Goal: Task Accomplishment & Management: Use online tool/utility

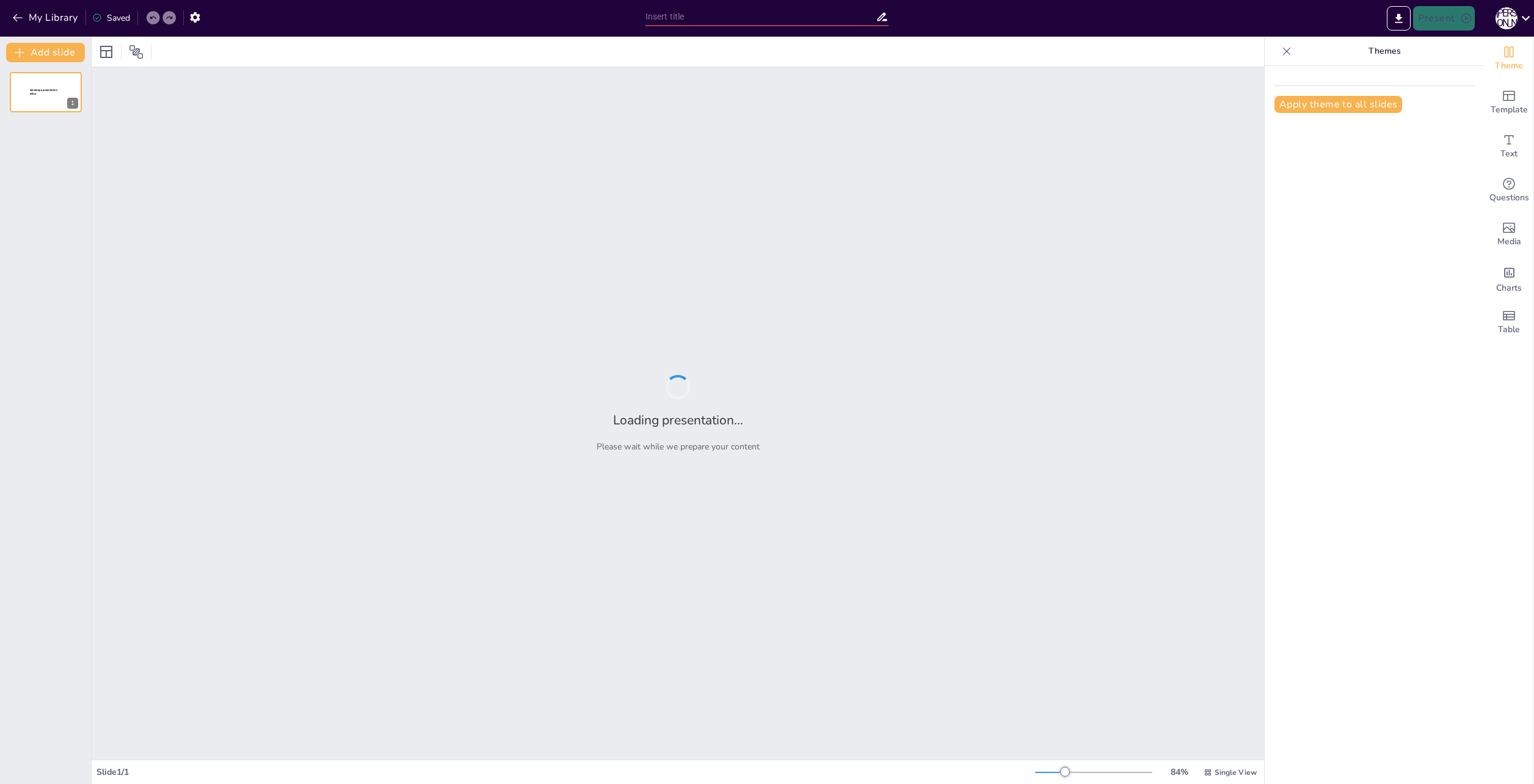
type input "Питание в 18 веке: Тенденции и изменения"
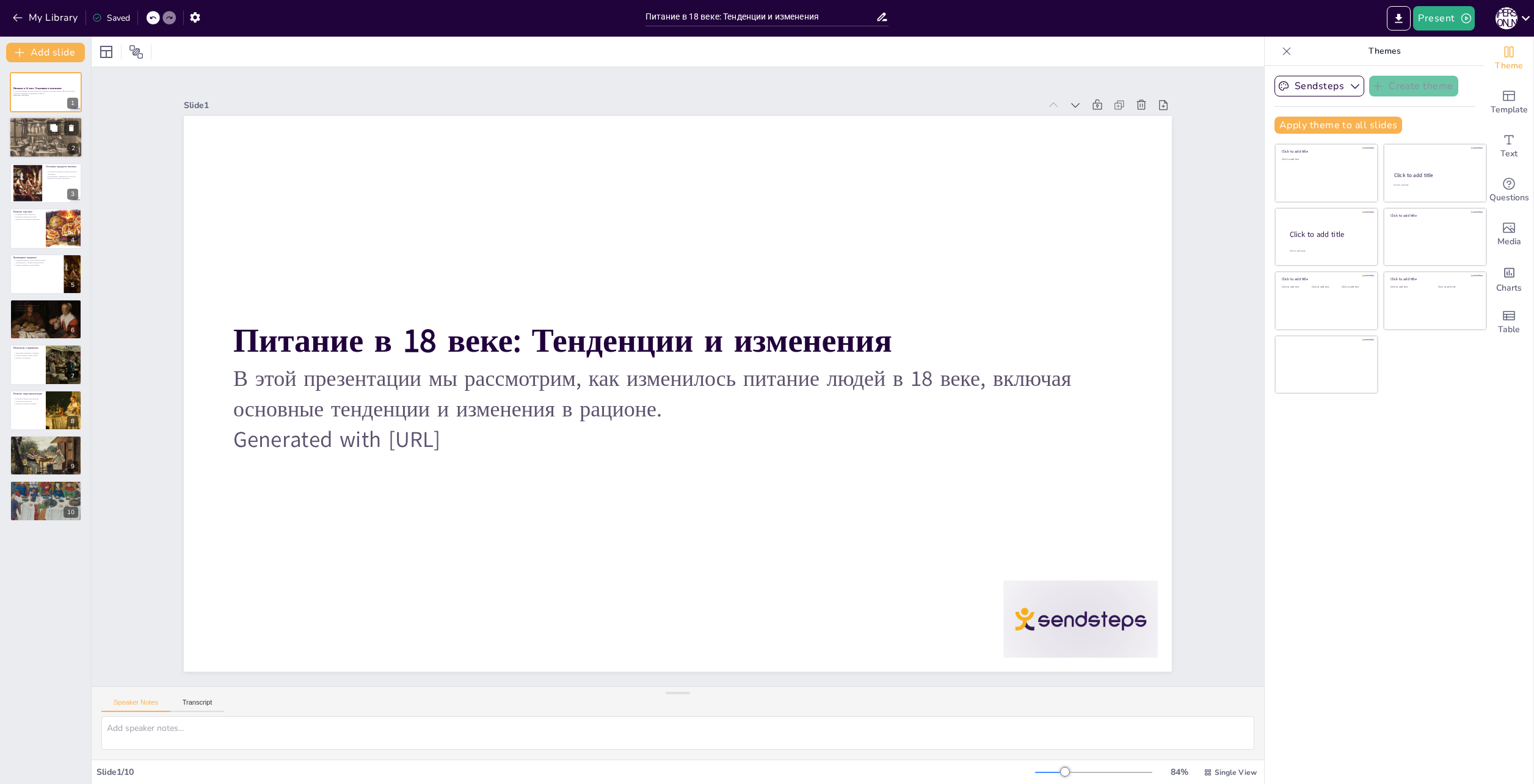
click at [32, 146] on div at bounding box center [45, 138] width 73 height 49
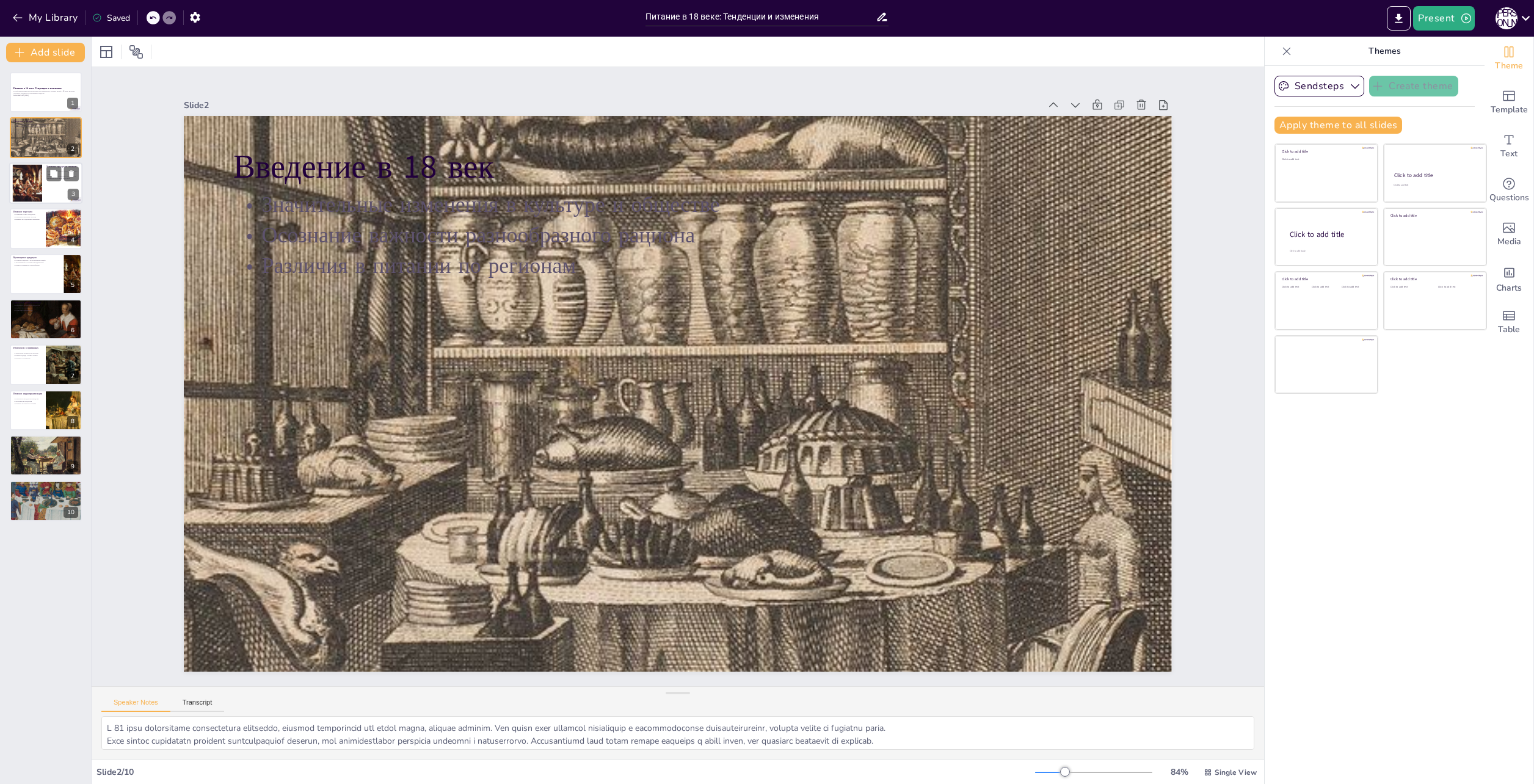
click at [29, 173] on div at bounding box center [28, 183] width 66 height 37
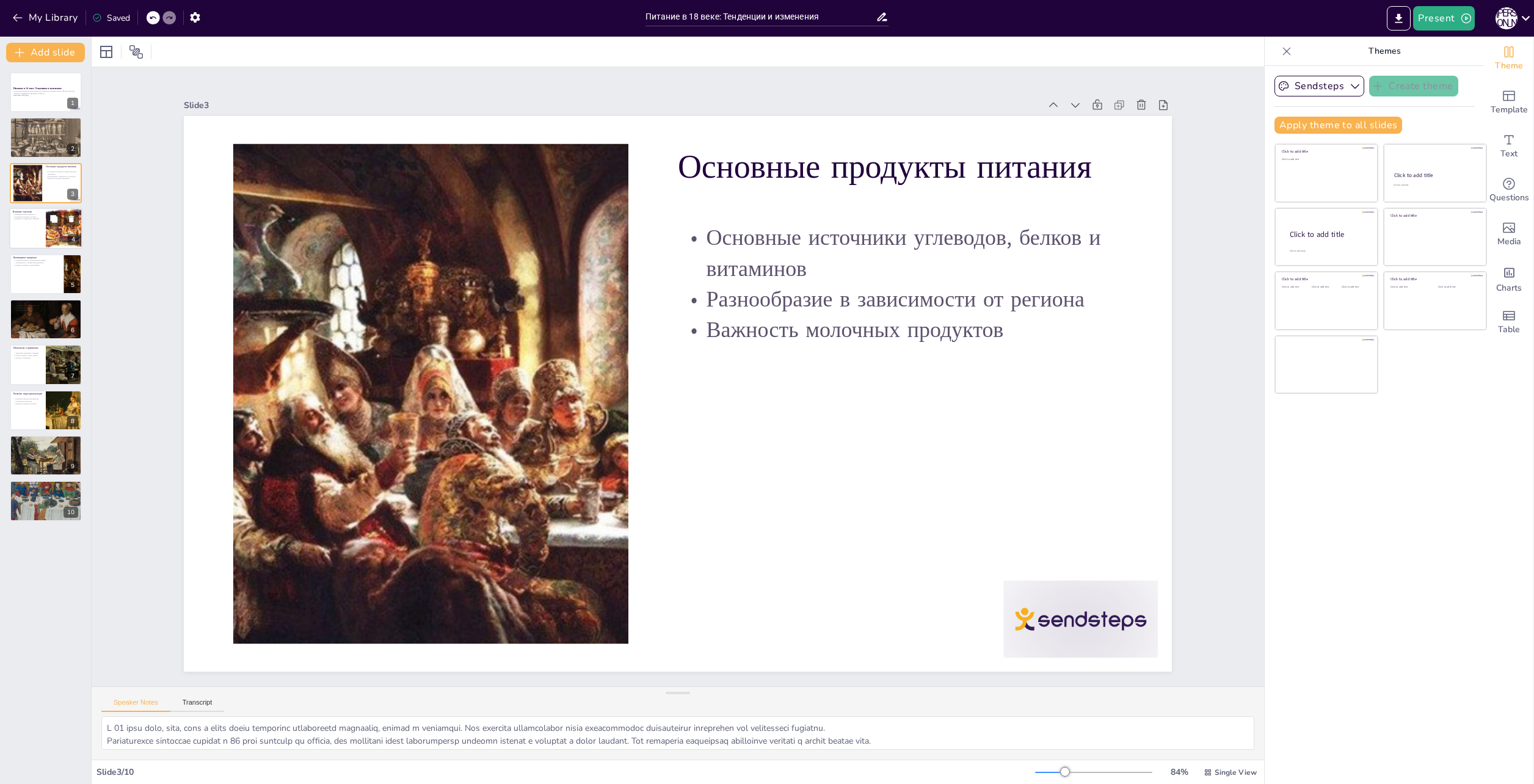
click at [32, 238] on div at bounding box center [45, 229] width 73 height 42
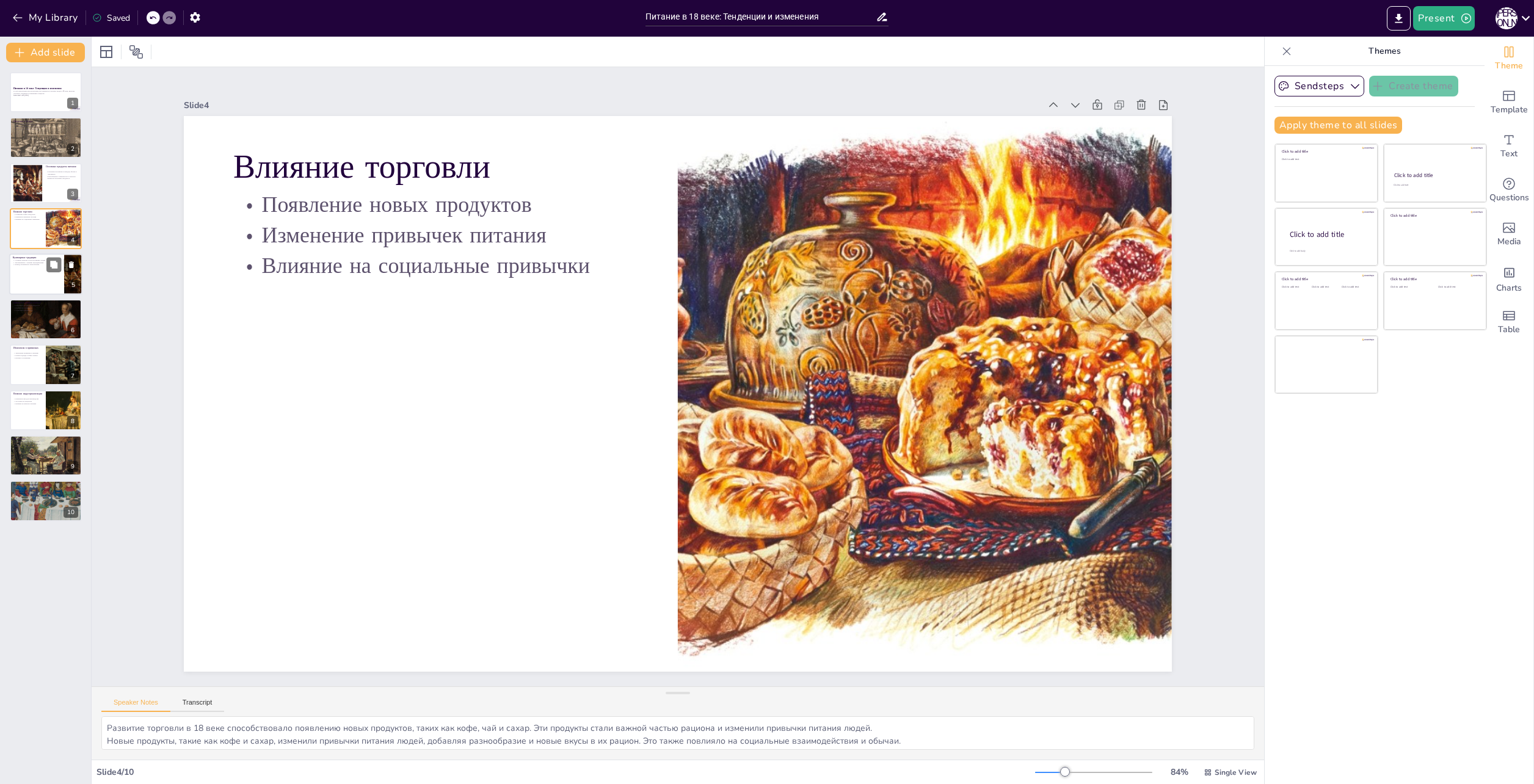
click at [32, 278] on div at bounding box center [45, 274] width 73 height 42
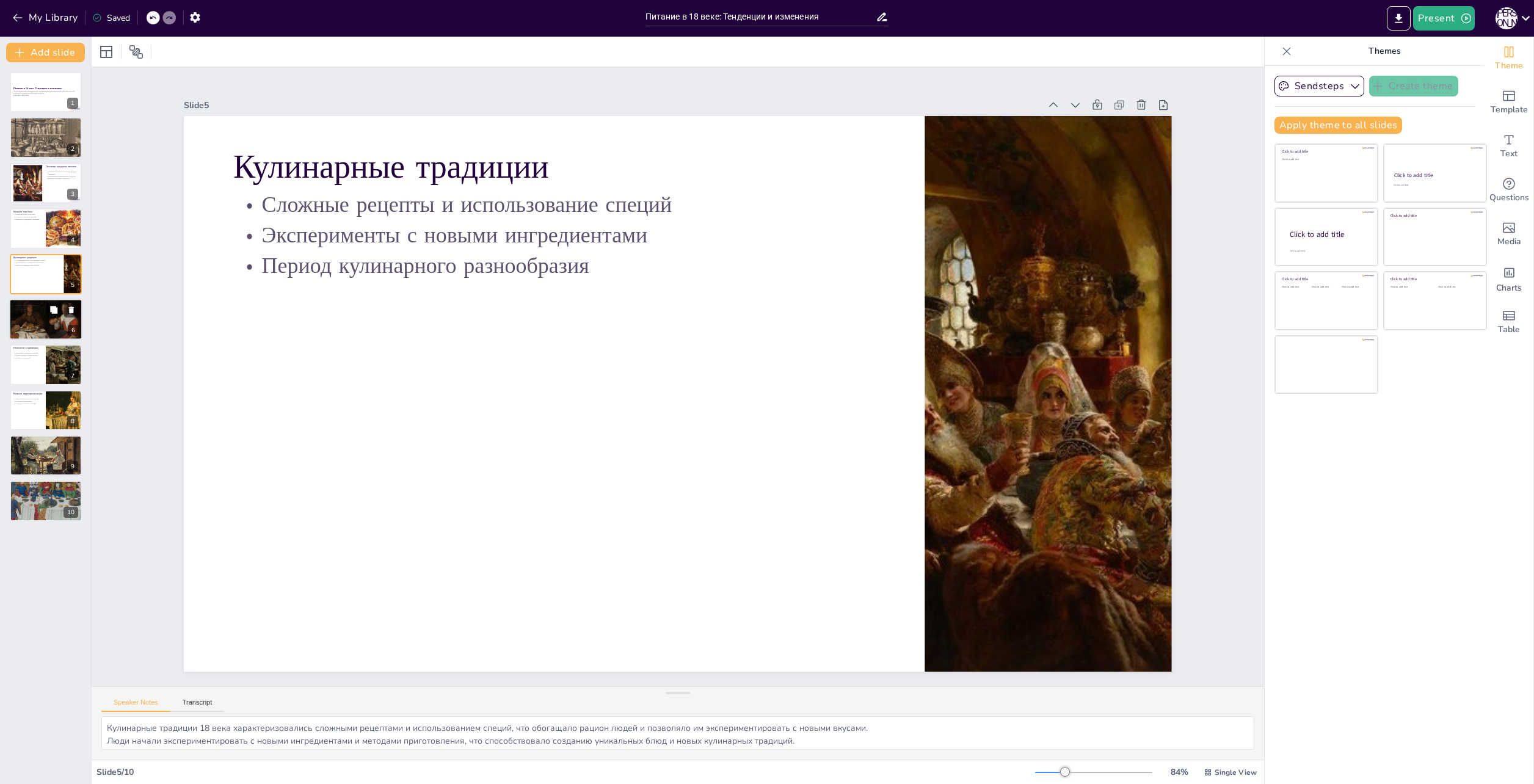
click at [22, 316] on div at bounding box center [45, 319] width 73 height 73
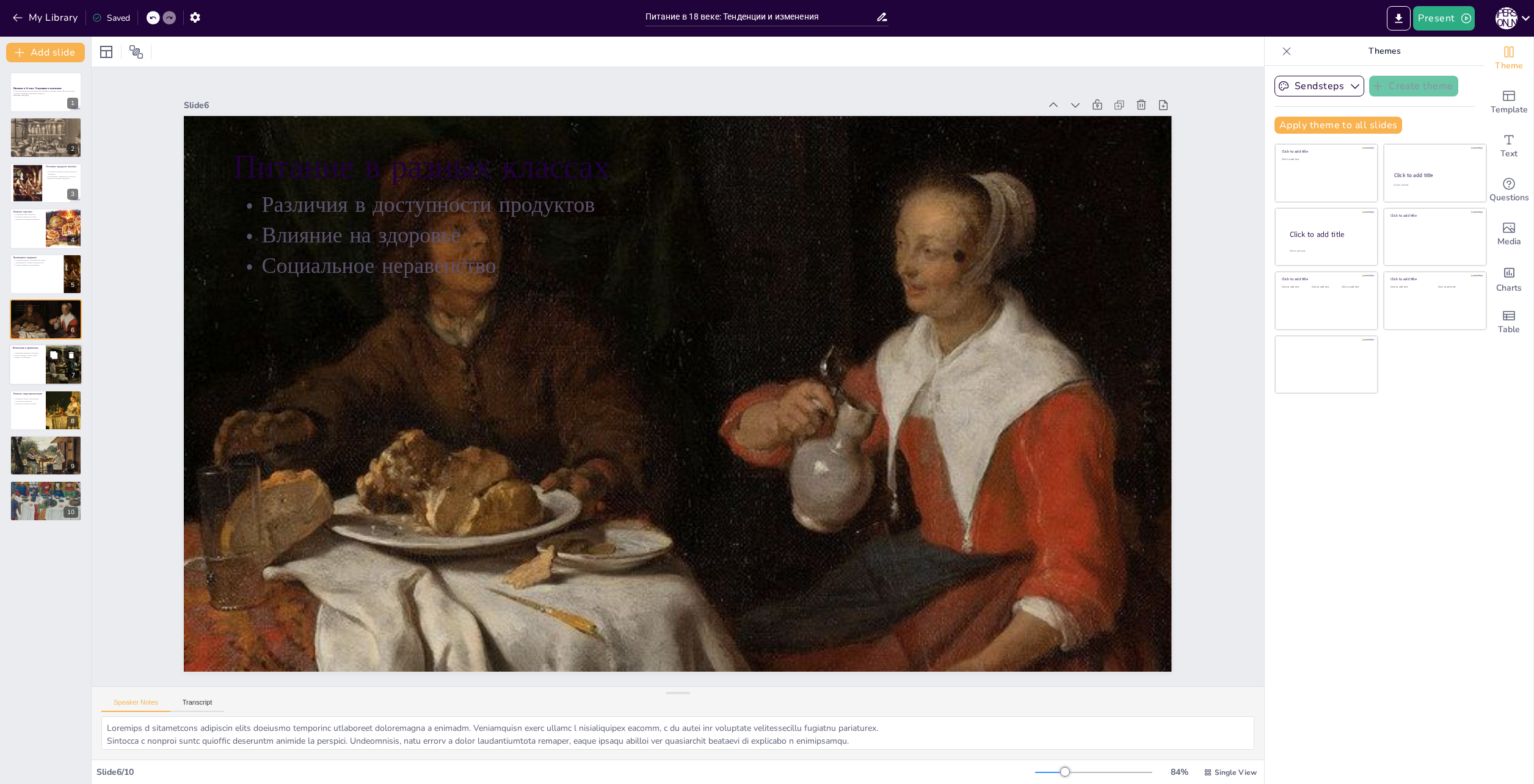
click at [18, 352] on p "Увеличение внимания к питанию" at bounding box center [27, 353] width 29 height 2
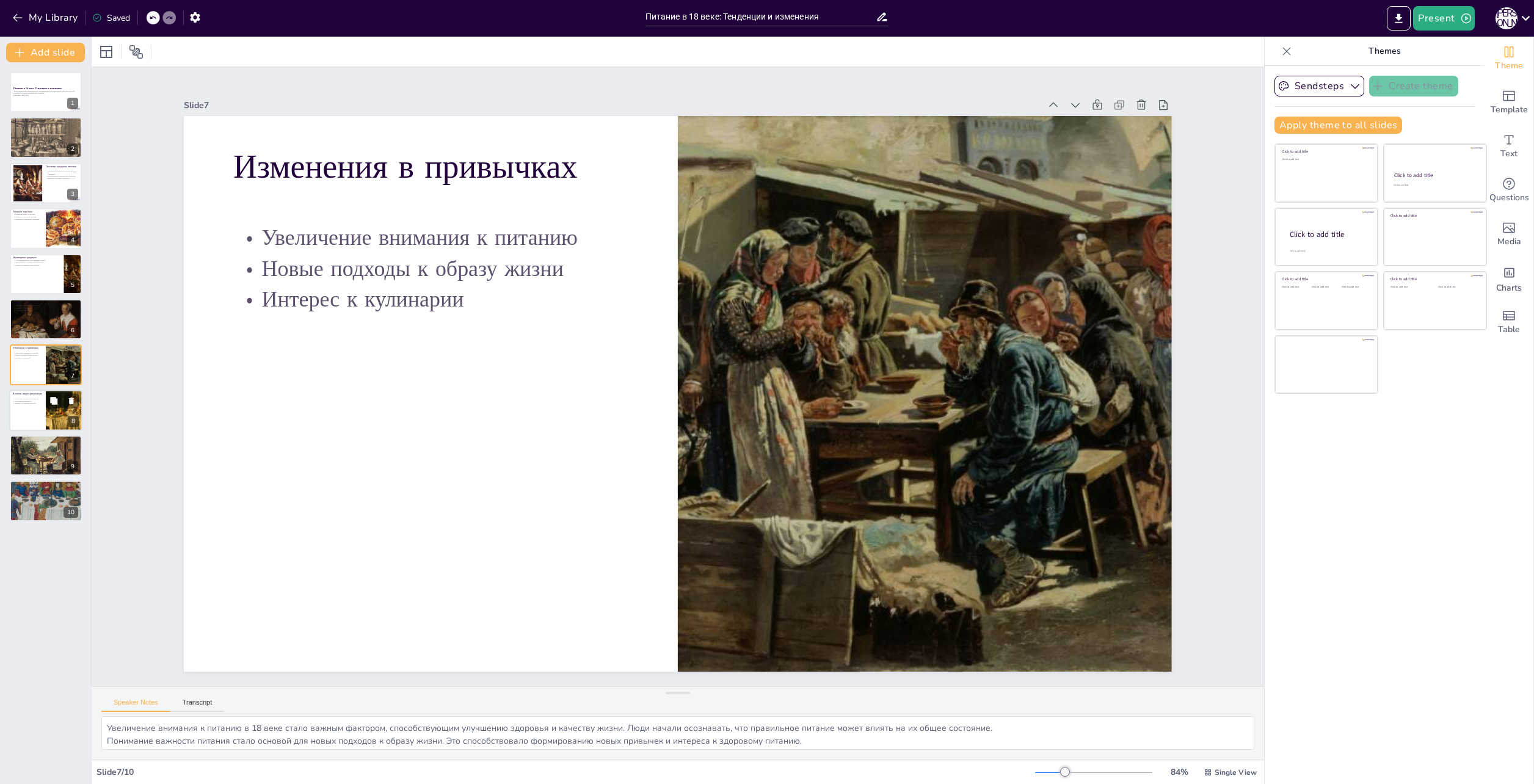
click at [16, 404] on p "Влияние на качество питания" at bounding box center [27, 403] width 29 height 2
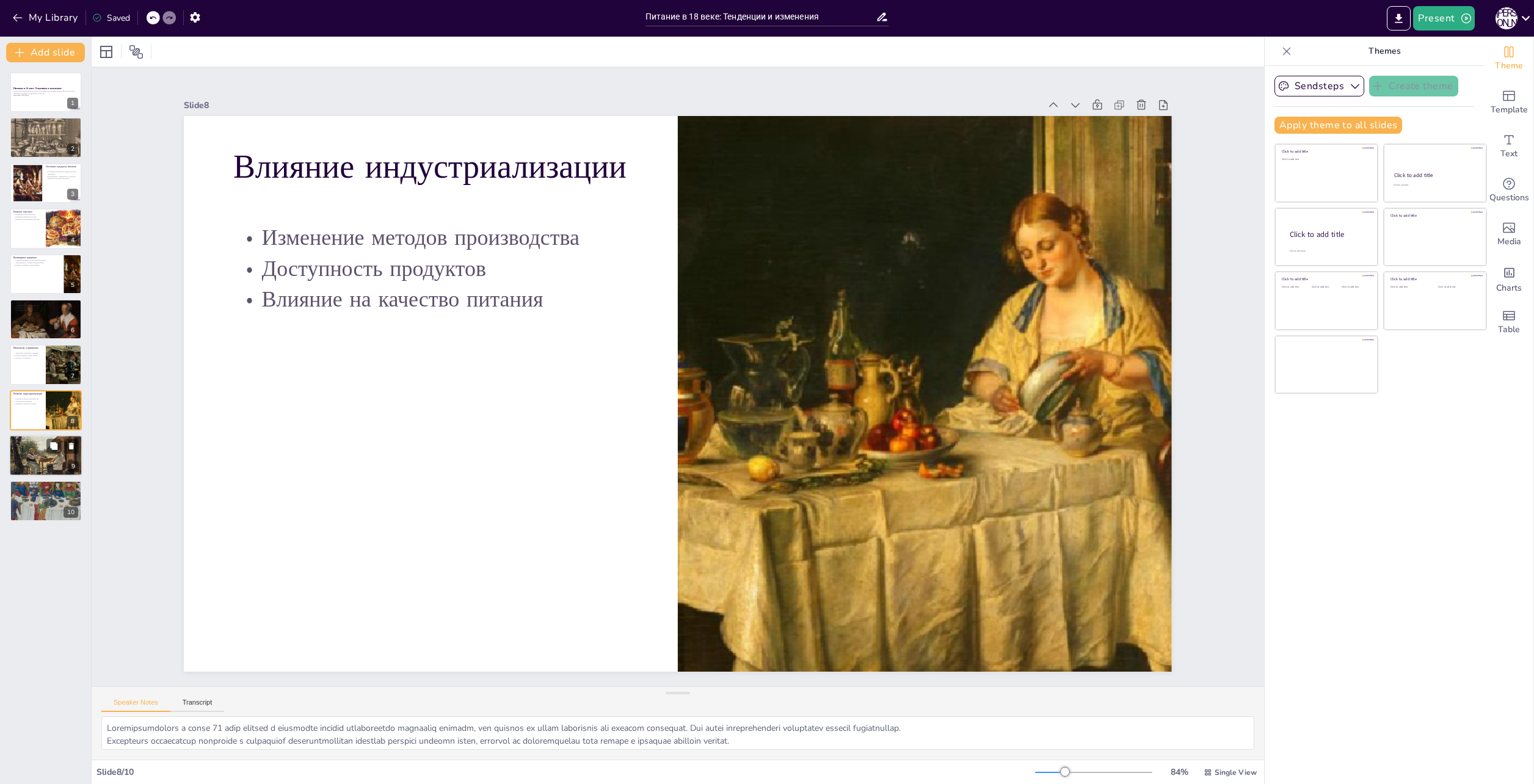
click at [22, 453] on div at bounding box center [45, 456] width 73 height 49
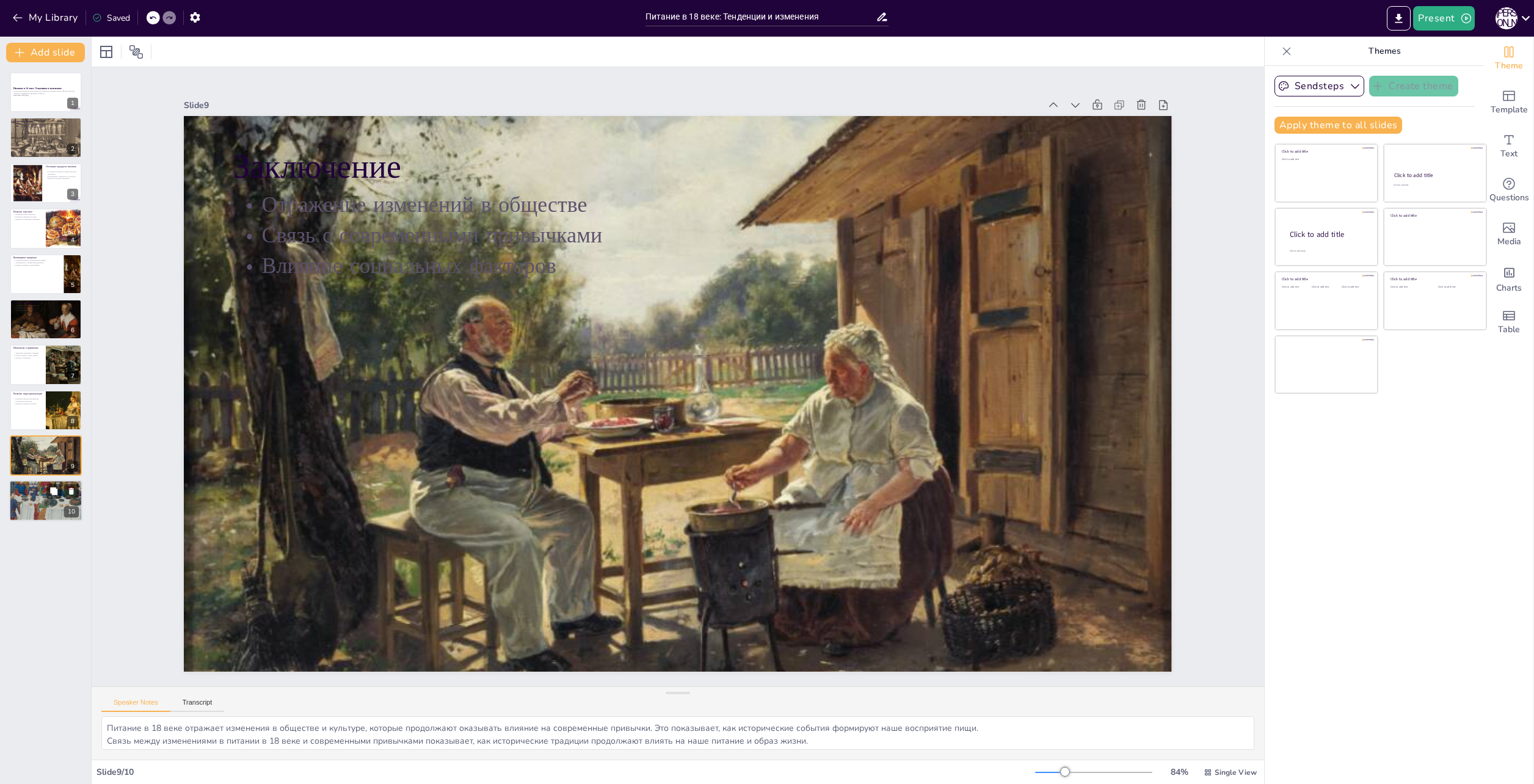
click at [19, 501] on div at bounding box center [45, 500] width 73 height 73
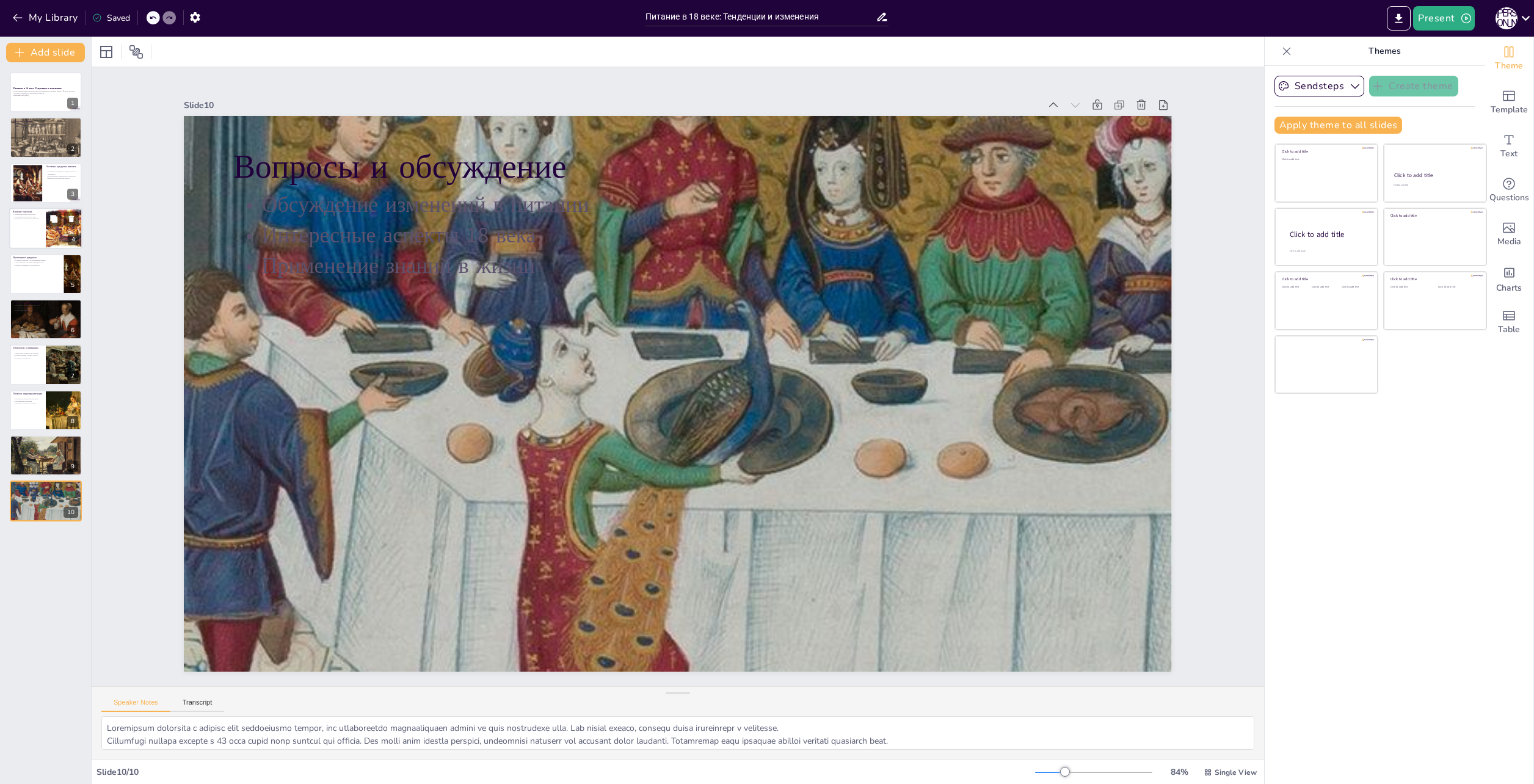
click at [25, 217] on p "Изменение привычек питания" at bounding box center [27, 216] width 29 height 2
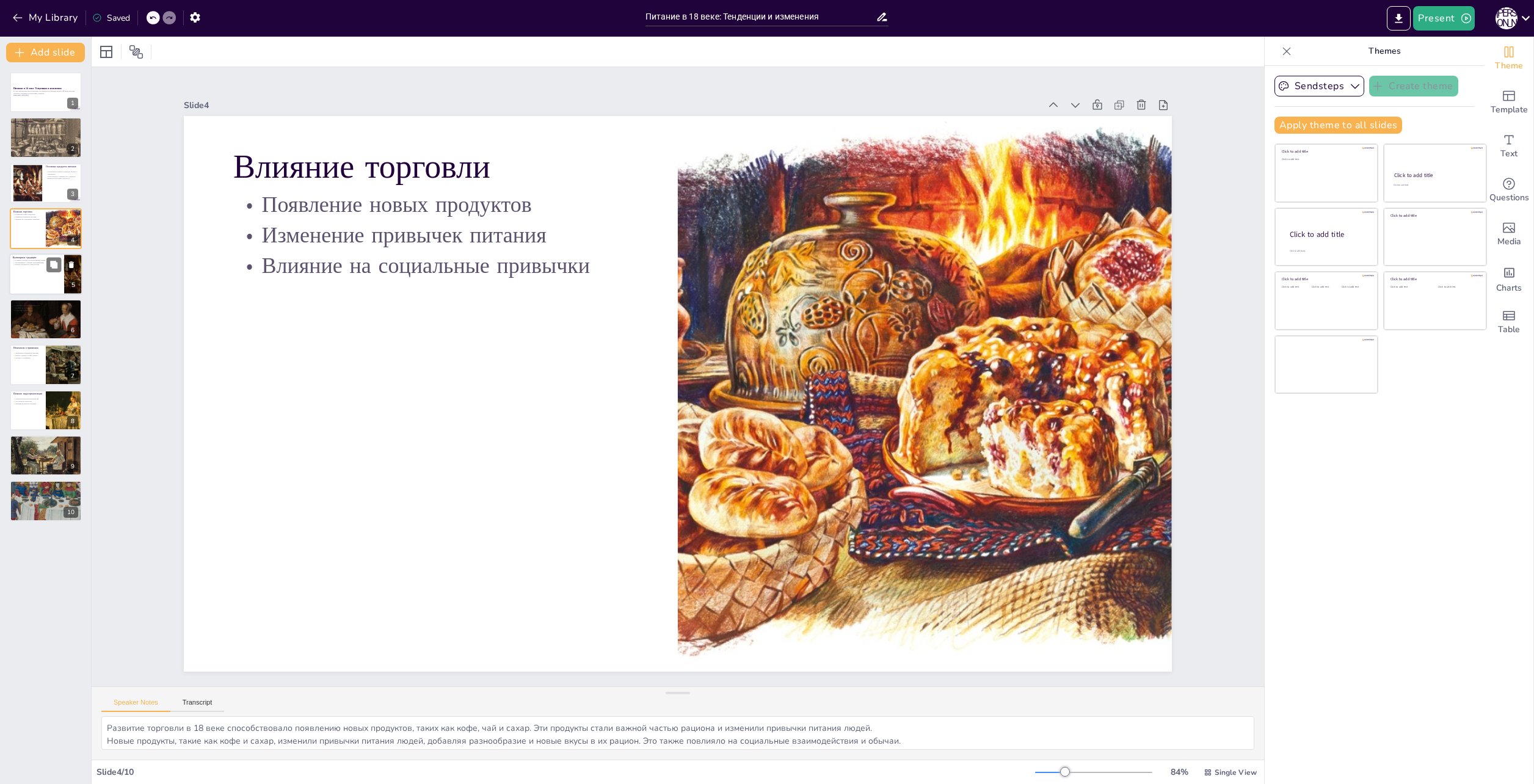
click at [34, 261] on p "Эксперименты с новыми ингредиентами" at bounding box center [36, 261] width 48 height 2
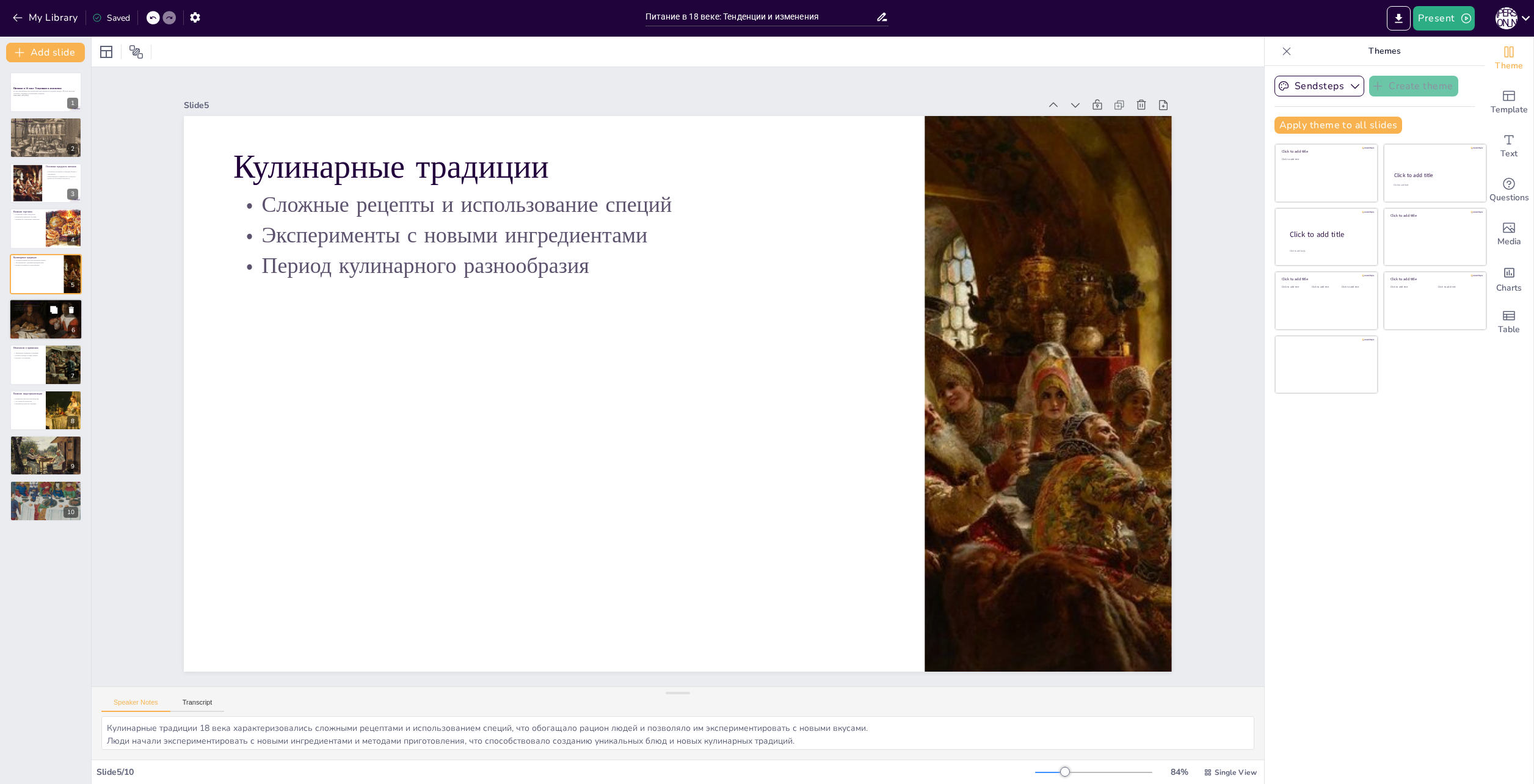
click at [29, 321] on div at bounding box center [45, 319] width 73 height 73
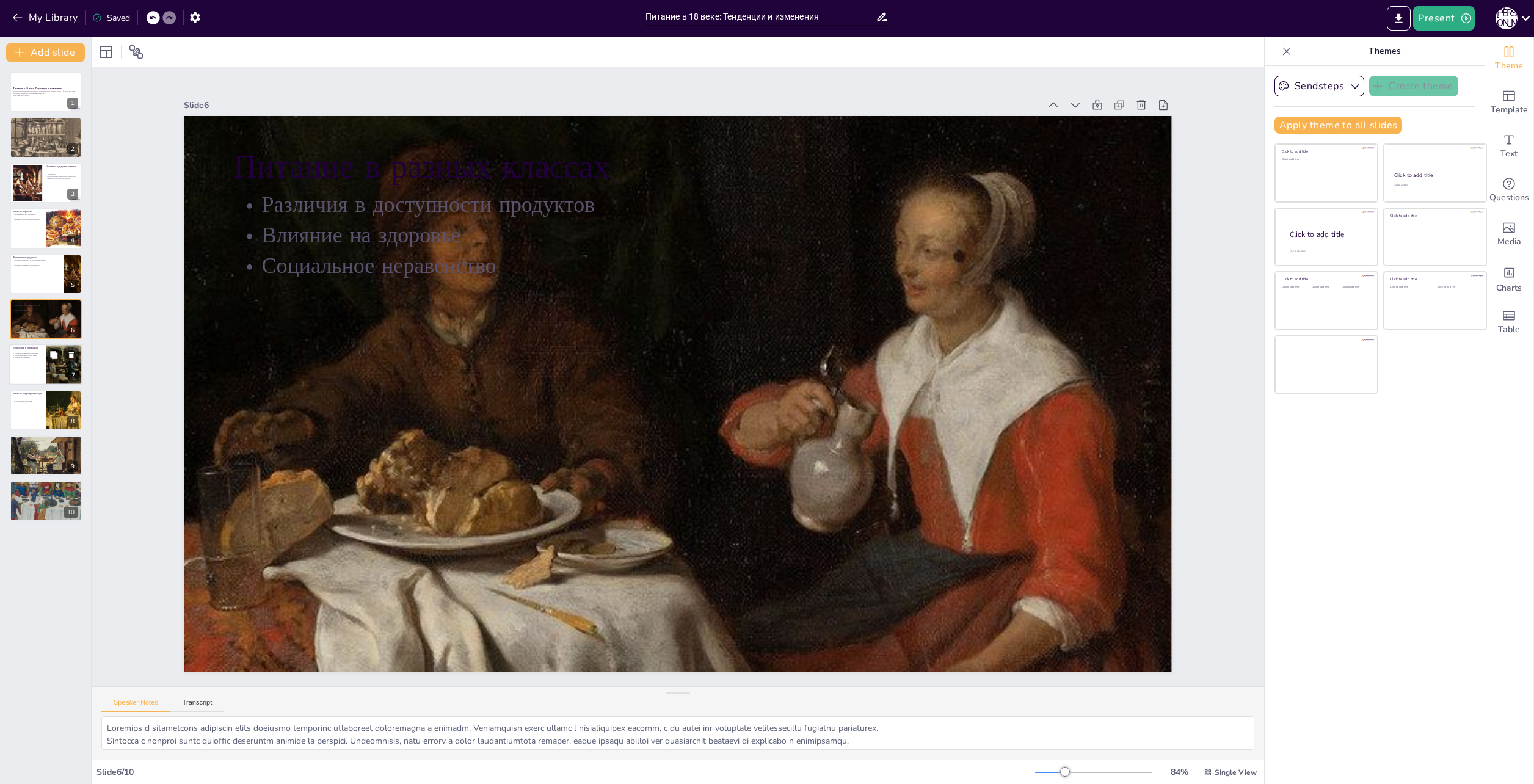
click at [29, 371] on div at bounding box center [45, 366] width 73 height 42
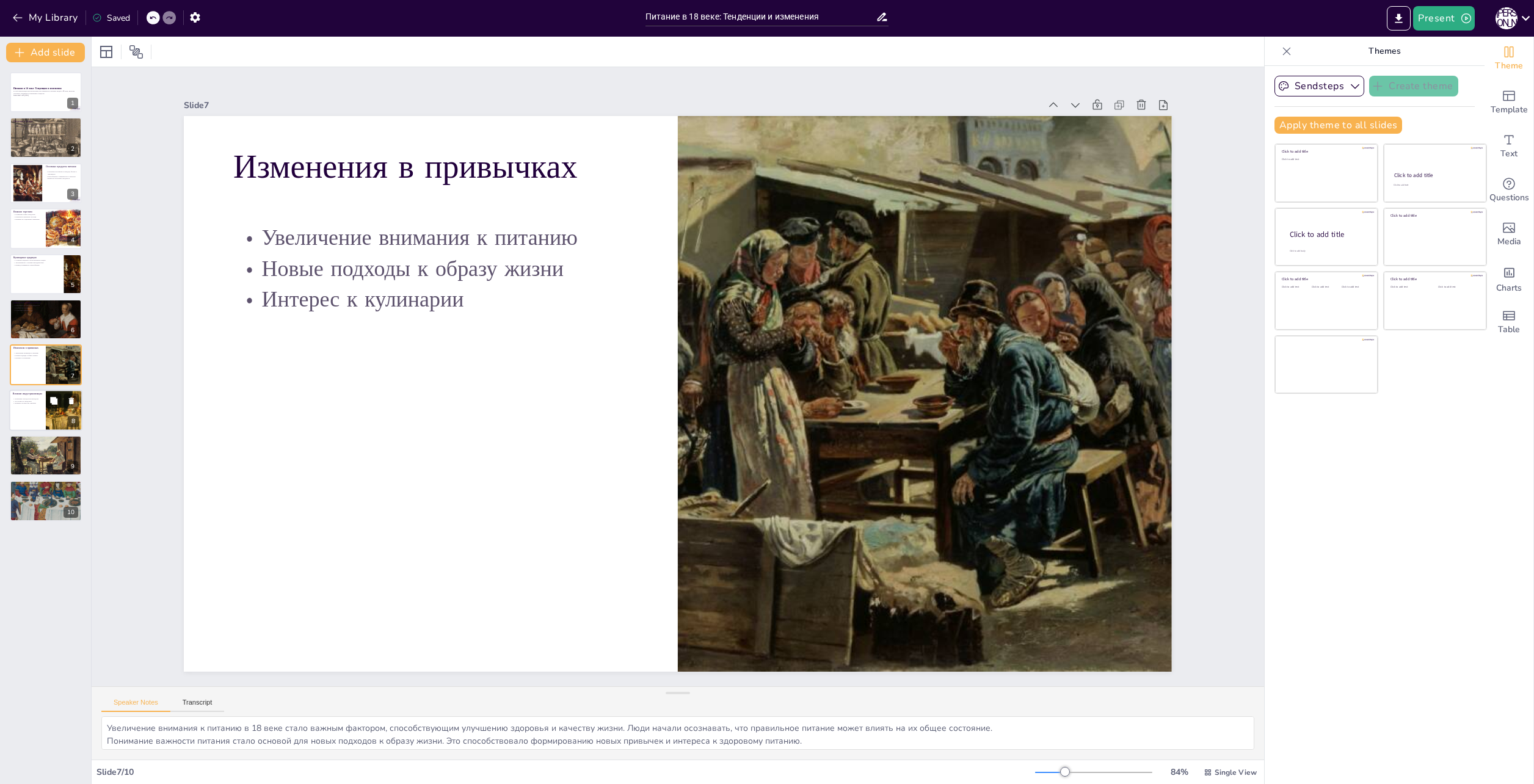
click at [25, 403] on p "Влияние на качество питания" at bounding box center [27, 403] width 29 height 2
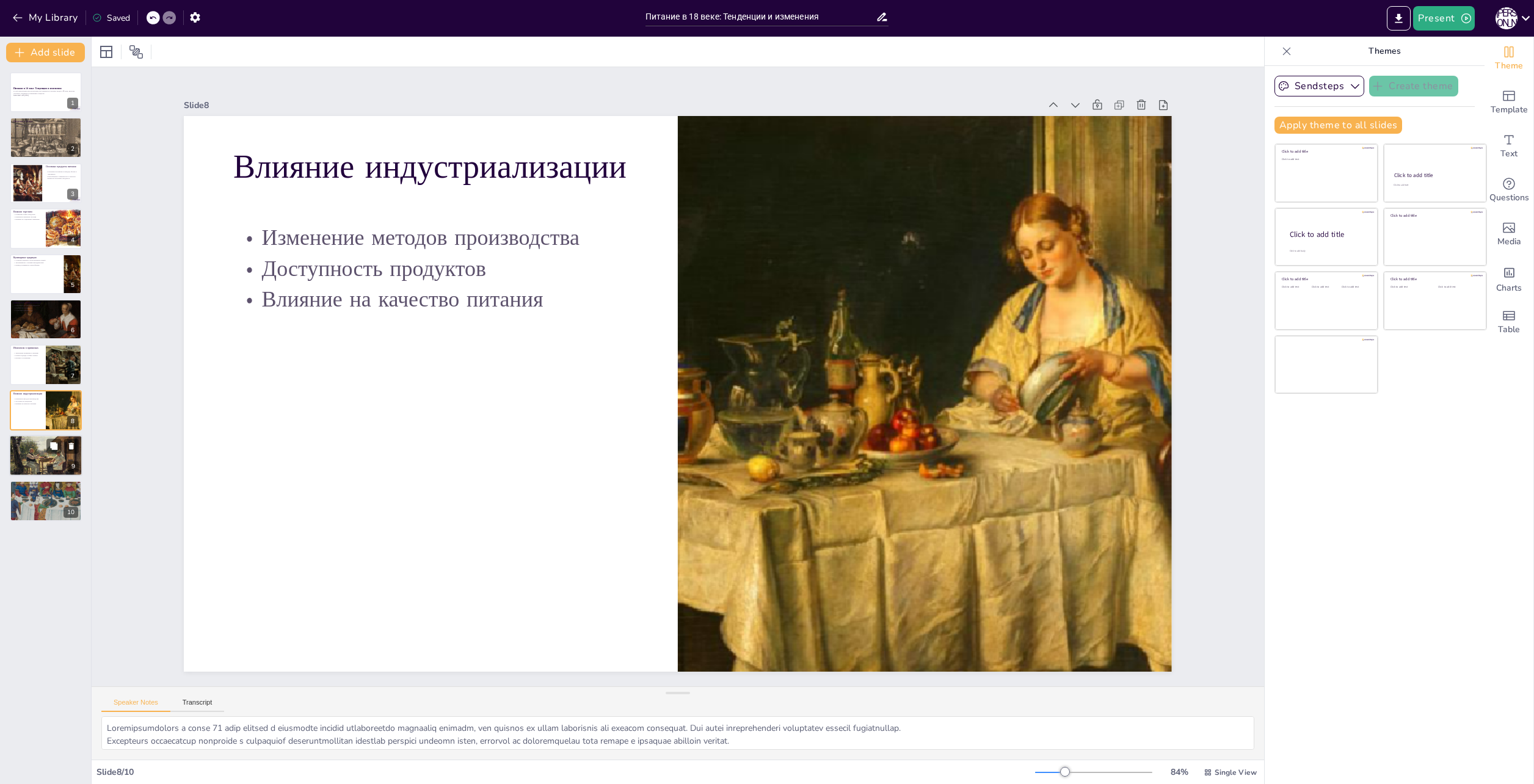
click at [34, 449] on div at bounding box center [45, 456] width 73 height 49
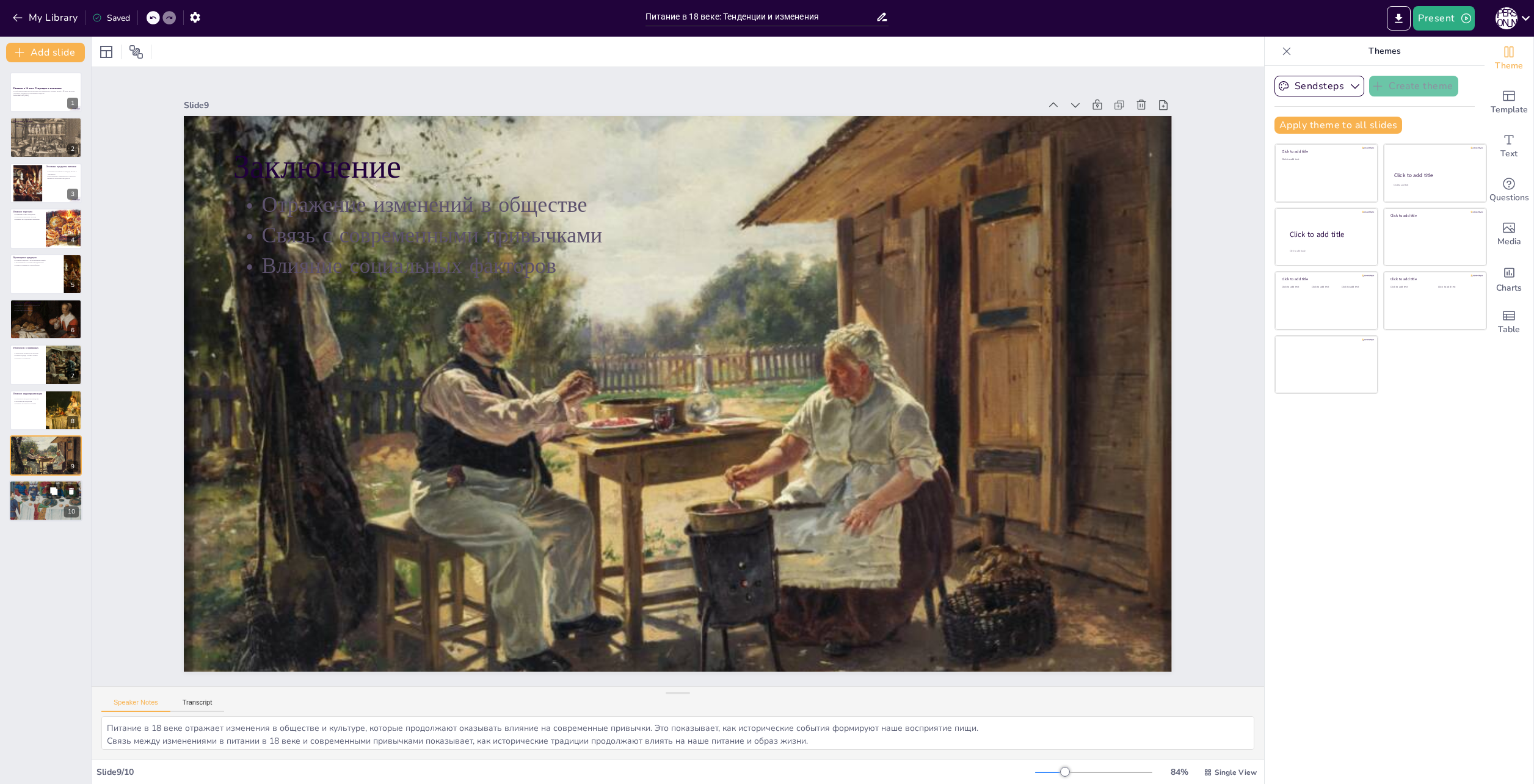
click at [25, 491] on p "Применение знаний в жизни" at bounding box center [45, 491] width 66 height 2
type textarea "Обсуждение изменений в питании дает возможность понять, как исторические трансф…"
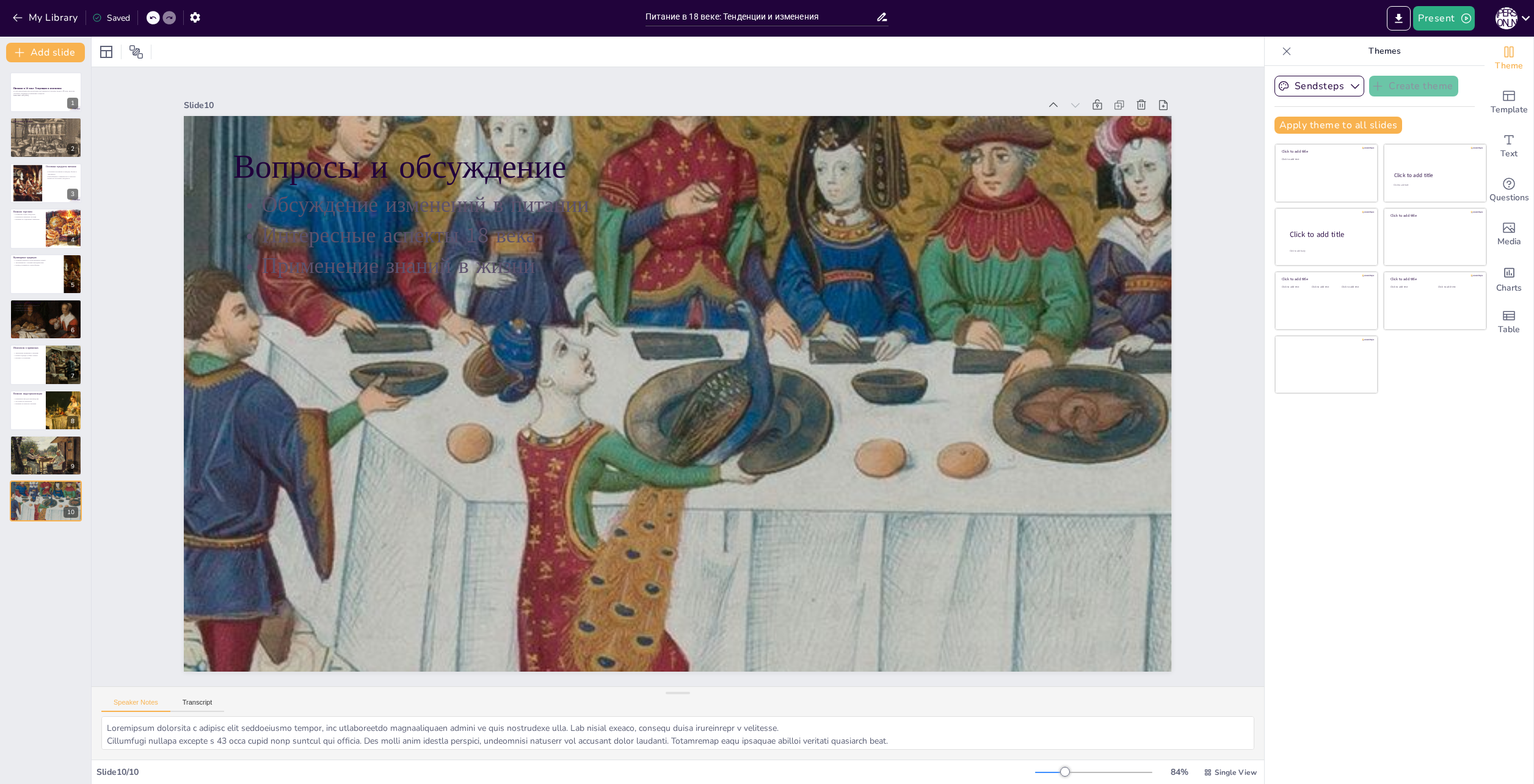
click at [8, 97] on div "Питание в 18 веке: Тенденции и изменения В этой презентации мы рассмотрим, как …" at bounding box center [45, 297] width 91 height 450
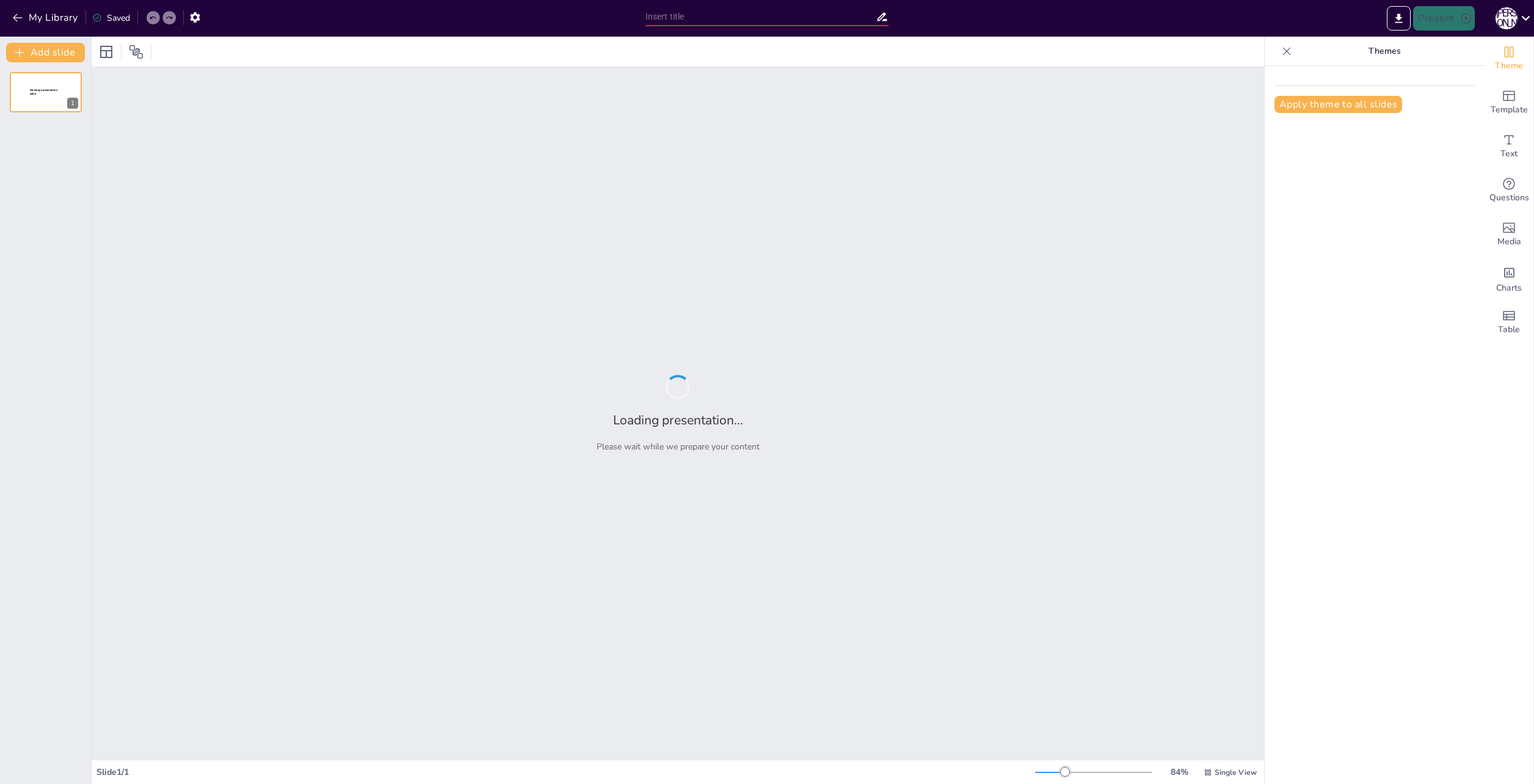
type input "Питание в 18 веке: Тенденции и изменения"
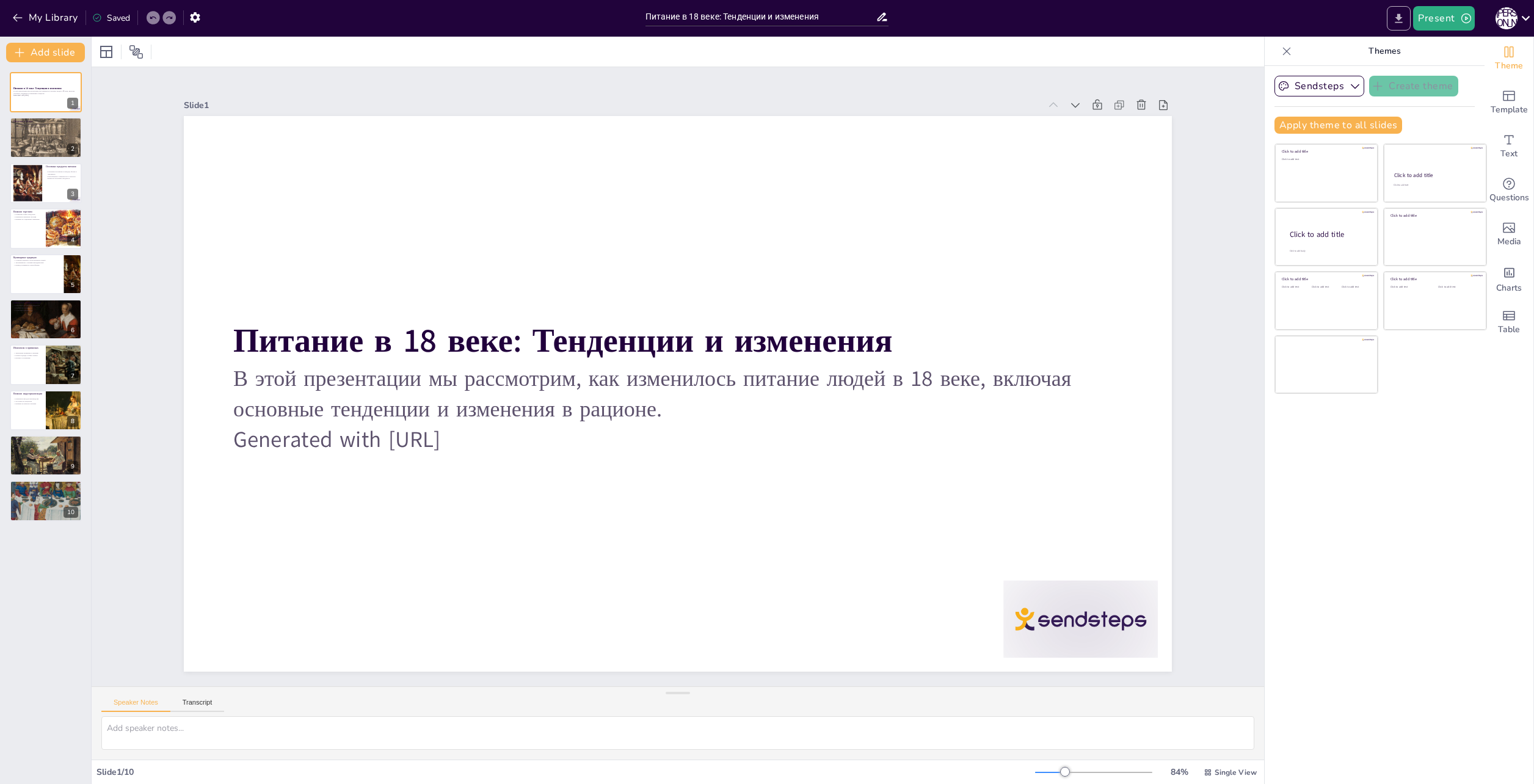
click at [1400, 15] on icon "Export to PowerPoint" at bounding box center [1399, 18] width 7 height 9
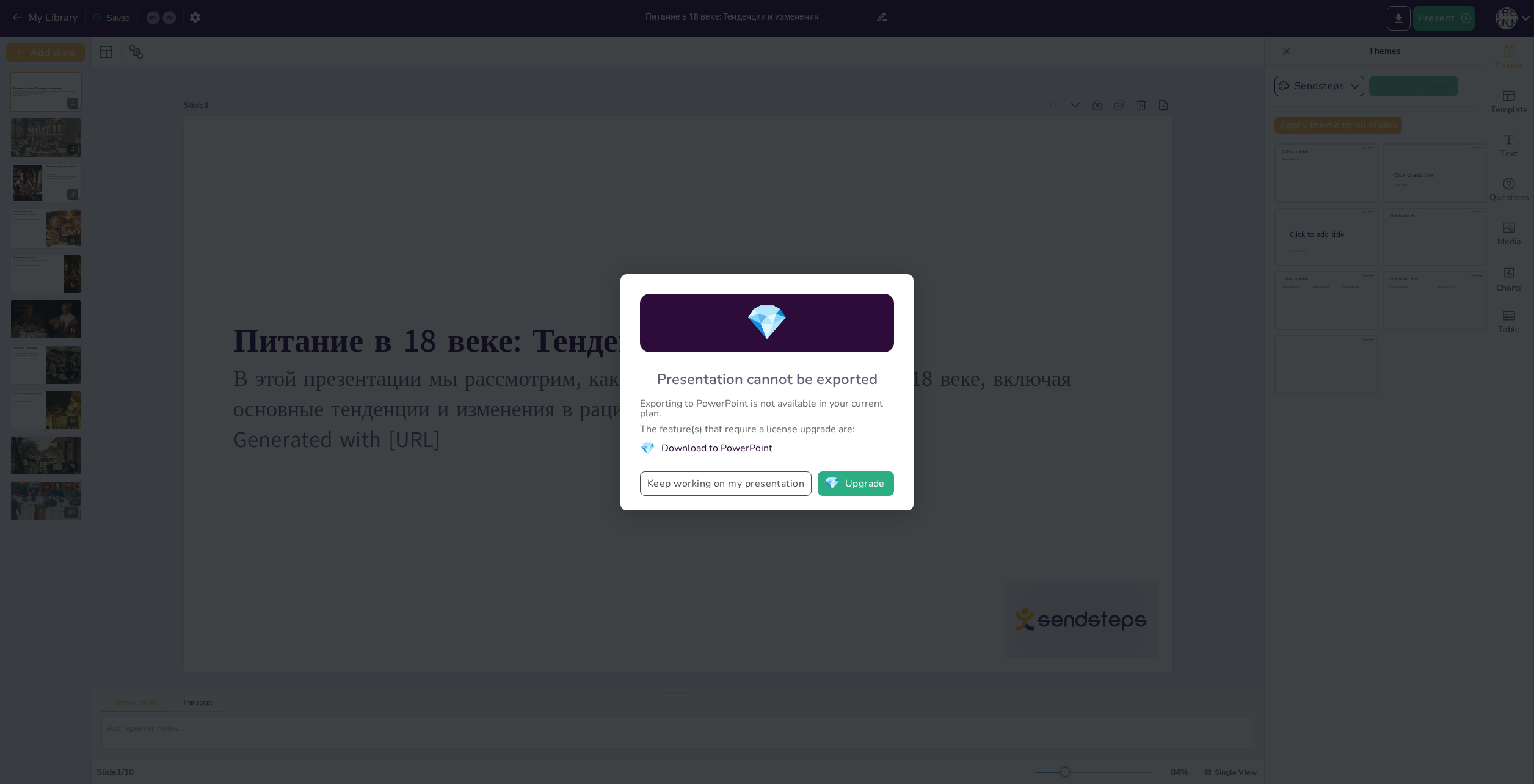
click at [754, 477] on button "Keep working on my presentation" at bounding box center [725, 483] width 171 height 25
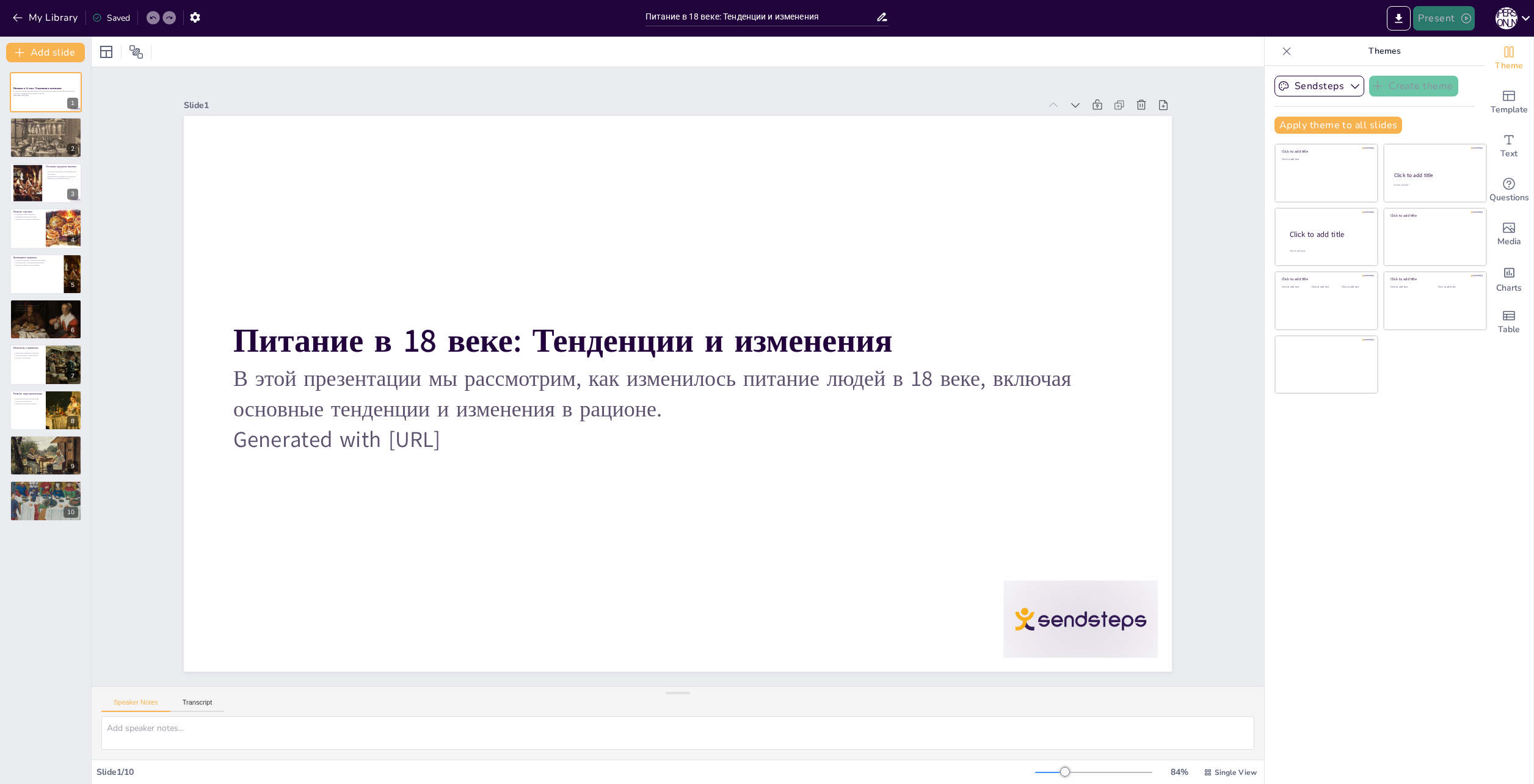
click at [1417, 16] on button "Present" at bounding box center [1444, 18] width 61 height 25
click at [1409, 16] on div at bounding box center [767, 392] width 1534 height 784
click at [1401, 15] on icon "Export to PowerPoint" at bounding box center [1399, 18] width 7 height 9
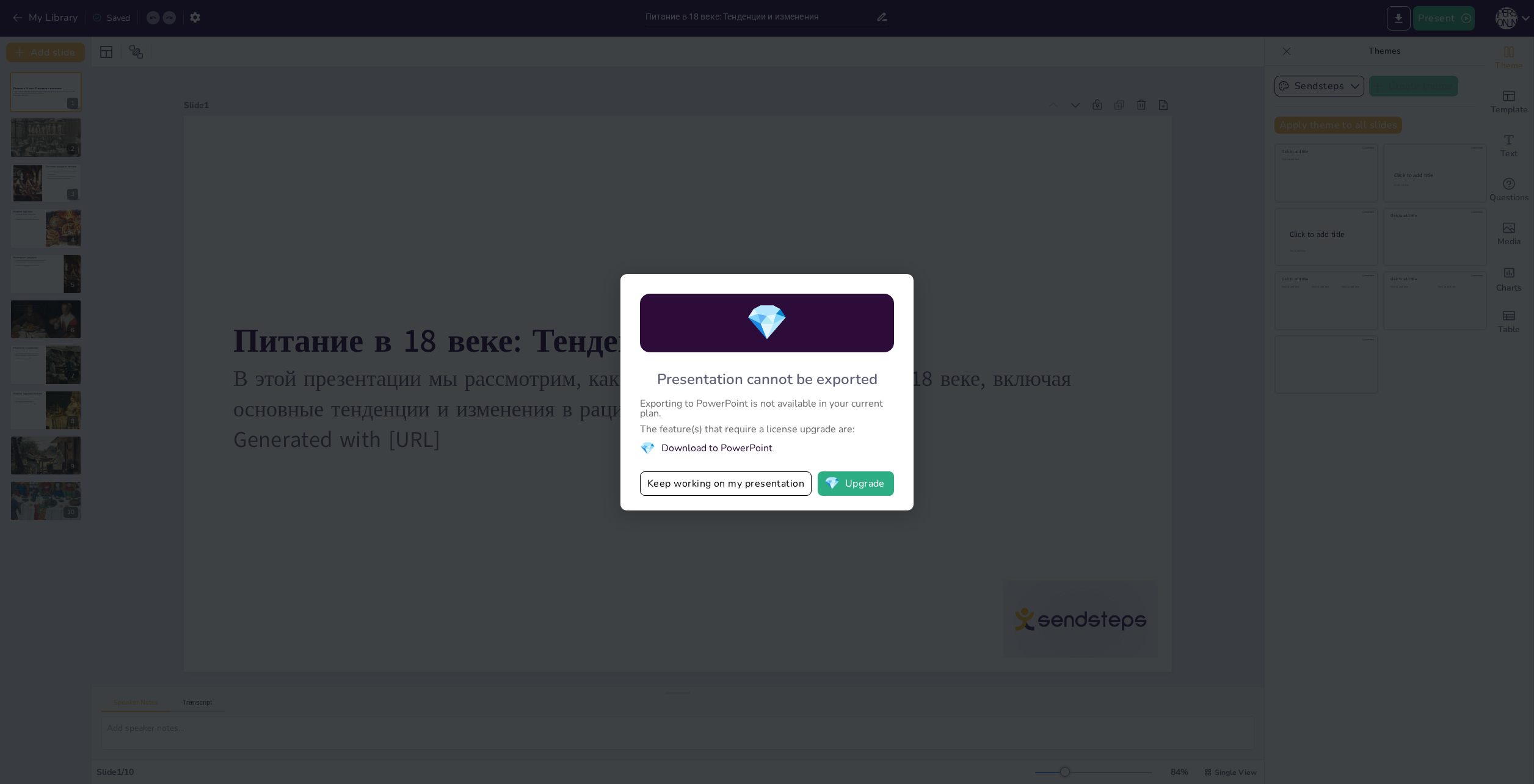
click at [957, 463] on div "💎 Presentation cannot be exported Exporting to PowerPoint is not available in y…" at bounding box center [767, 392] width 1534 height 784
click at [1364, 69] on div "💎 Presentation cannot be exported Exporting to PowerPoint is not available in y…" at bounding box center [767, 392] width 1534 height 784
click at [783, 492] on button "Keep working on my presentation" at bounding box center [725, 483] width 171 height 25
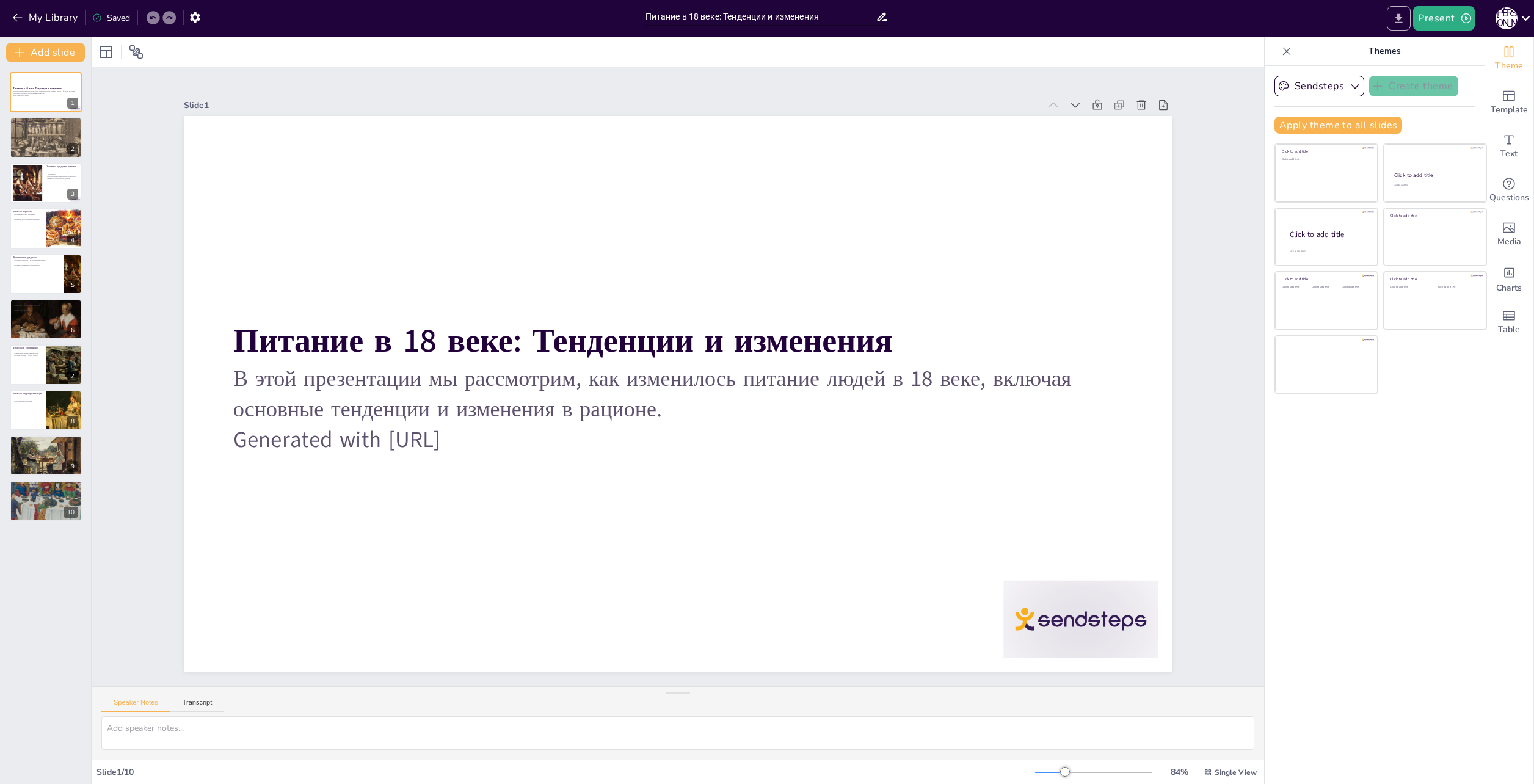
click at [1393, 17] on button "Export to PowerPoint" at bounding box center [1398, 18] width 24 height 25
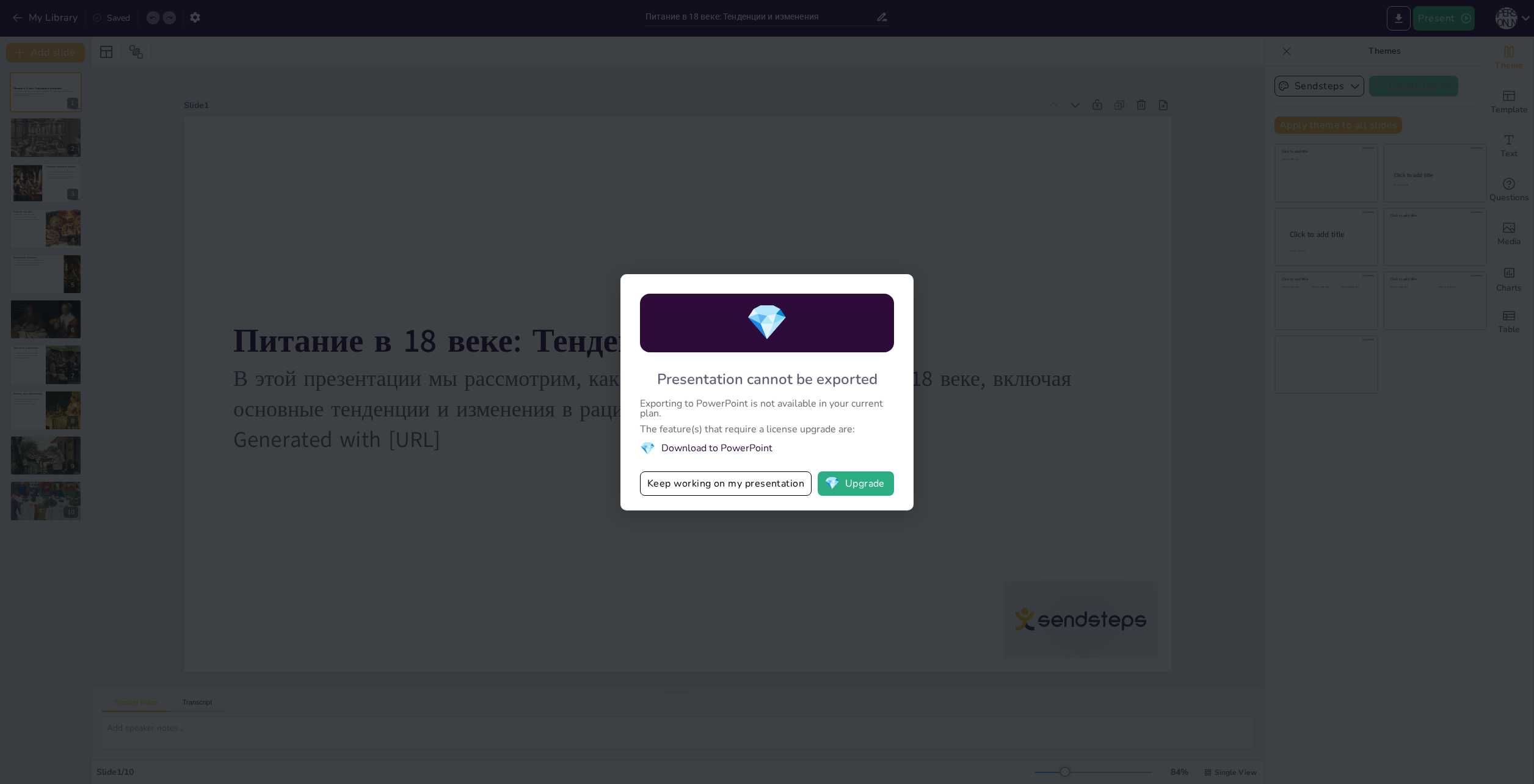
click at [993, 264] on div "💎 Presentation cannot be exported Exporting to PowerPoint is not available in y…" at bounding box center [767, 392] width 1534 height 784
click at [654, 488] on button "Keep working on my presentation" at bounding box center [725, 483] width 171 height 25
